Goal: Task Accomplishment & Management: Manage account settings

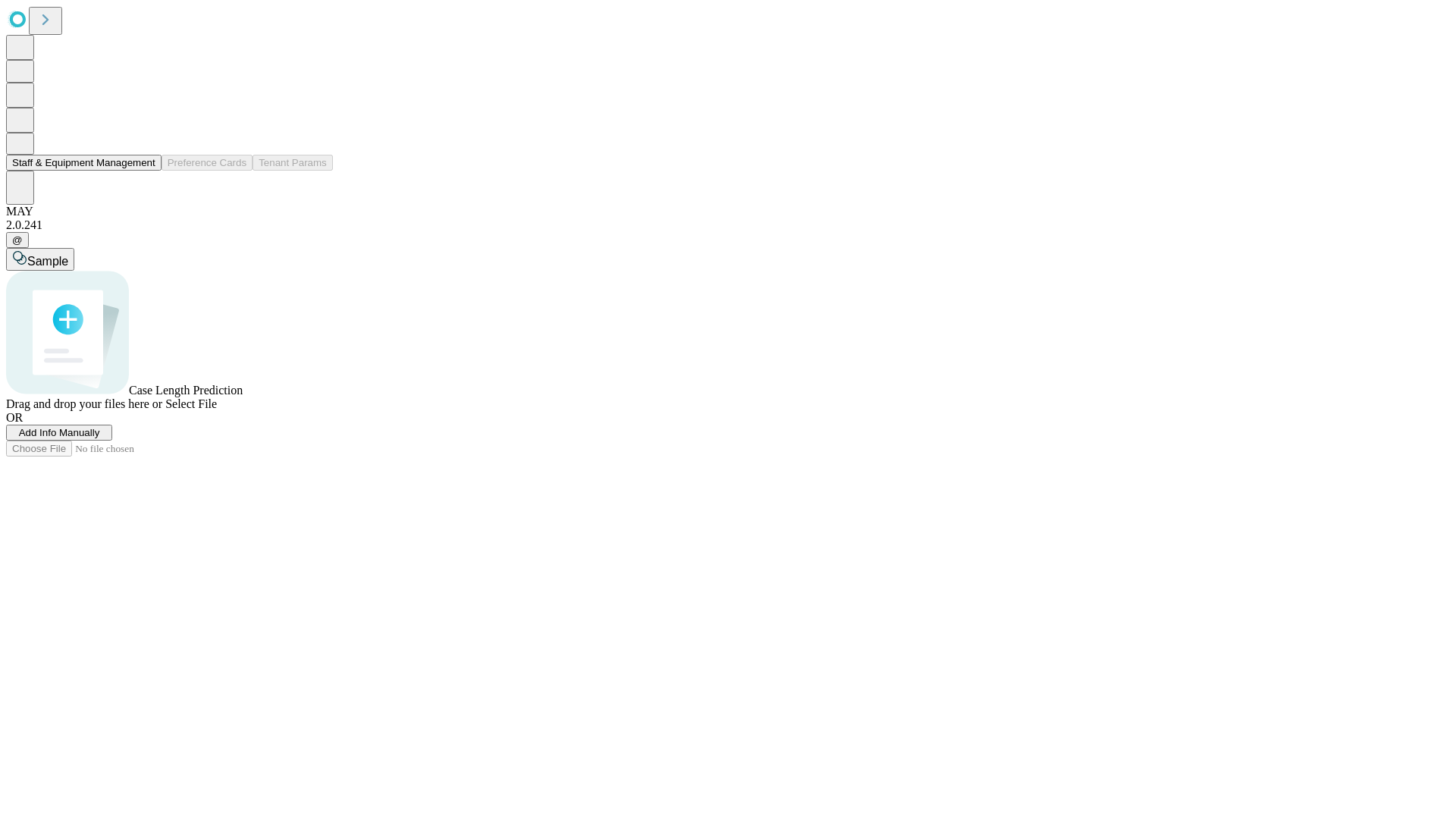
click at [141, 170] on button "Staff & Equipment Management" at bounding box center [83, 163] width 155 height 16
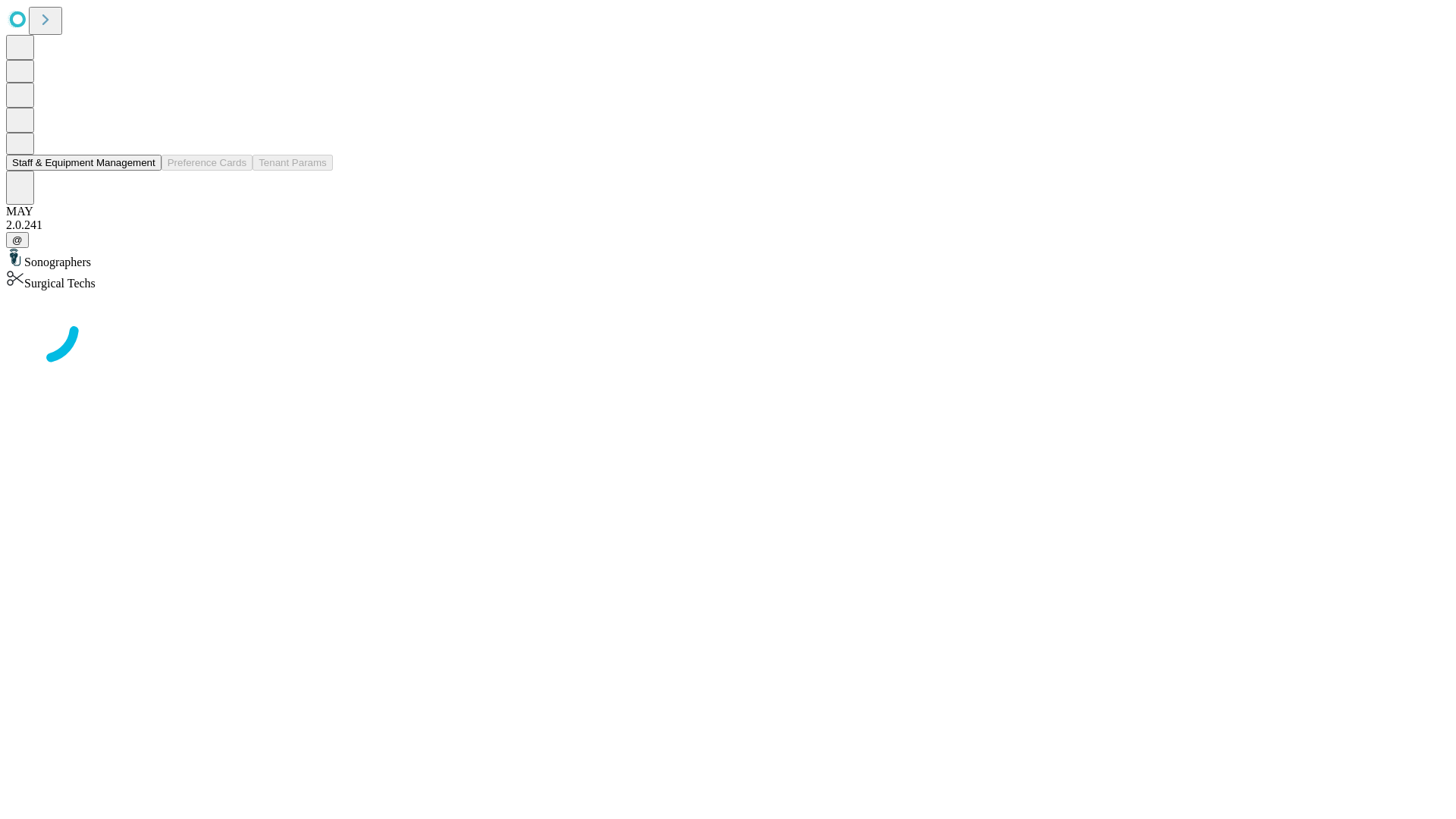
click at [145, 170] on button "Staff & Equipment Management" at bounding box center [83, 163] width 155 height 16
